Goal: Communication & Community: Answer question/provide support

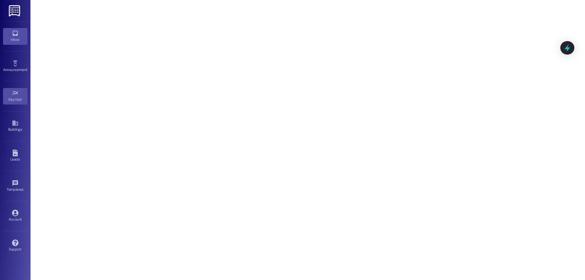
click at [19, 41] on div "Inbox" at bounding box center [15, 40] width 30 height 6
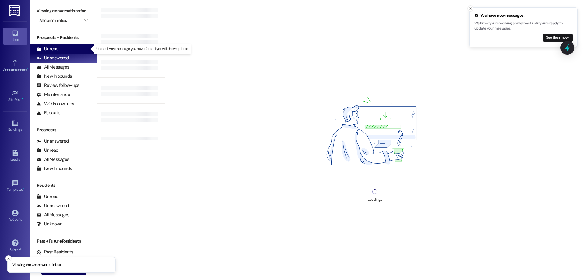
click at [62, 49] on div "Unread (0)" at bounding box center [63, 49] width 67 height 9
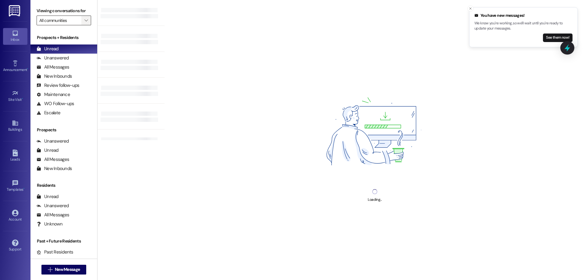
click at [84, 20] on icon "" at bounding box center [85, 20] width 3 height 5
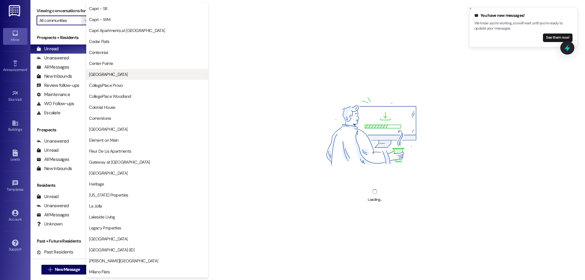
scroll to position [274, 0]
click at [99, 74] on span "[GEOGRAPHIC_DATA]" at bounding box center [108, 74] width 39 height 6
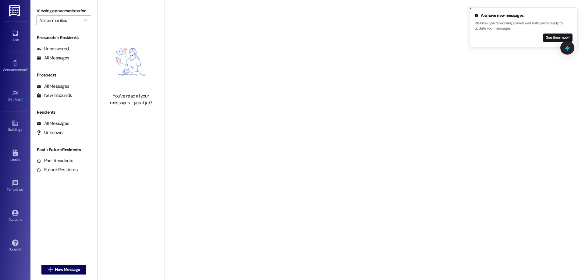
type input "[GEOGRAPHIC_DATA]"
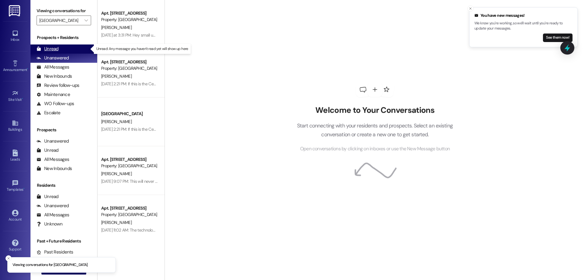
click at [71, 48] on div "Unread (0)" at bounding box center [63, 49] width 67 height 9
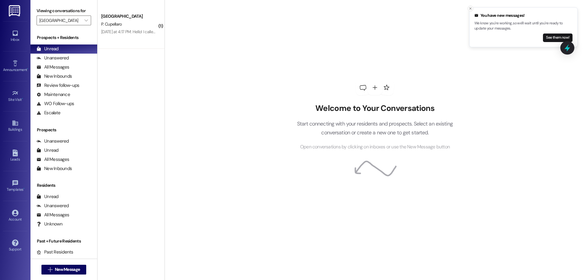
click at [471, 8] on icon "Close toast" at bounding box center [471, 9] width 4 height 4
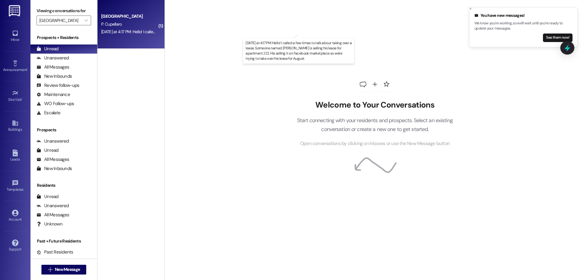
click at [146, 32] on div "[DATE] at 4:17 PM: Hello! I called a few times to talk about taking over a leas…" at bounding box center [308, 31] width 414 height 5
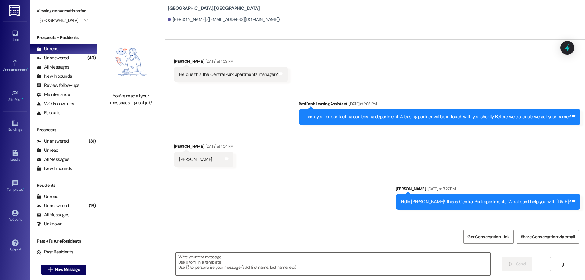
scroll to position [37, 0]
